Goal: Task Accomplishment & Management: Complete application form

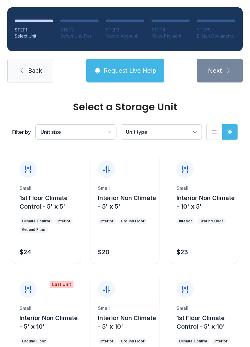
click at [134, 66] on button "Request Live Help" at bounding box center [125, 71] width 78 height 24
click at [158, 95] on div "Select a Storage Unit Filter by Unit size Unit type List view Grid view" at bounding box center [125, 121] width 228 height 62
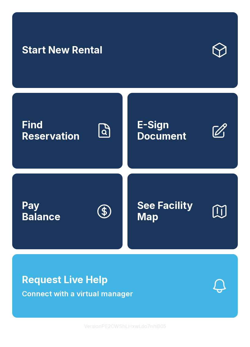
click at [171, 142] on span "E-Sign Document" at bounding box center [171, 130] width 69 height 22
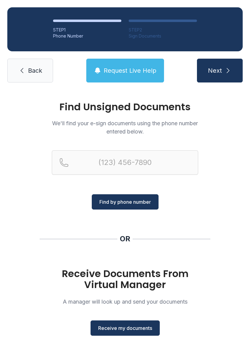
click at [135, 325] on span "Receive my documents" at bounding box center [125, 327] width 54 height 7
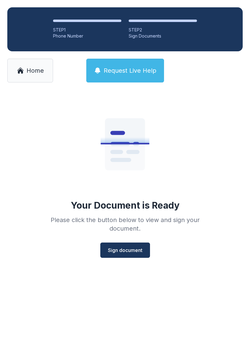
click at [129, 249] on span "Sign document" at bounding box center [125, 249] width 34 height 7
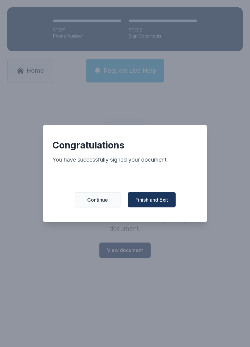
click at [162, 198] on button "Finish and Exit" at bounding box center [152, 199] width 48 height 15
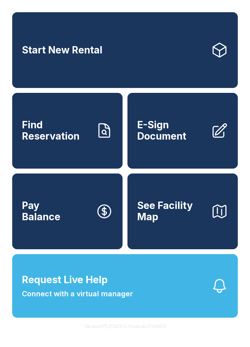
click at [173, 139] on span "E-Sign Document" at bounding box center [171, 130] width 69 height 22
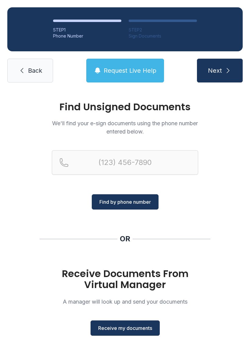
click at [123, 324] on span "Receive my documents" at bounding box center [125, 327] width 54 height 7
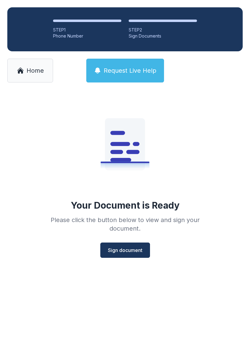
click at [130, 254] on button "Sign document" at bounding box center [125, 249] width 50 height 15
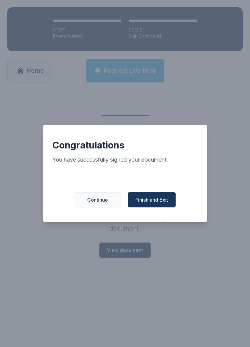
click at [159, 203] on span "Finish and Exit" at bounding box center [151, 199] width 33 height 7
